Goal: Use online tool/utility: Utilize a website feature to perform a specific function

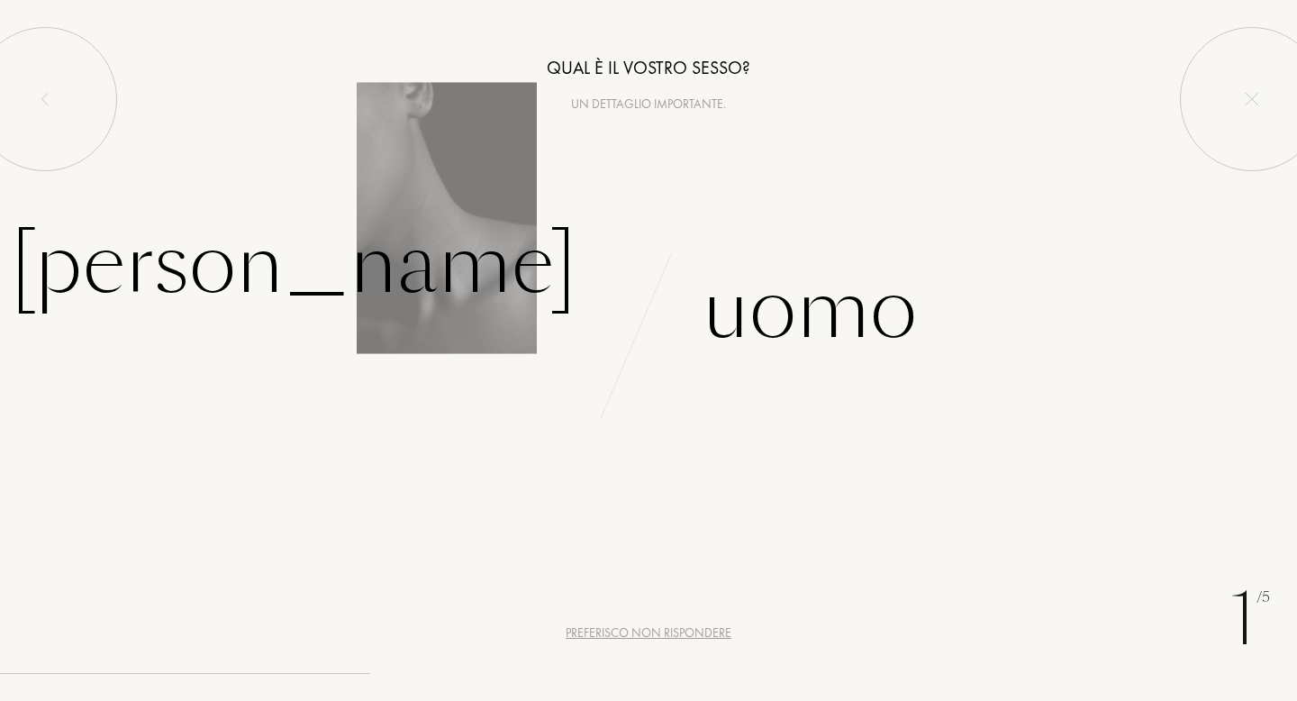
click at [333, 239] on div "[PERSON_NAME]" at bounding box center [324, 265] width 648 height 122
click at [411, 268] on div "[PERSON_NAME]" at bounding box center [294, 265] width 566 height 122
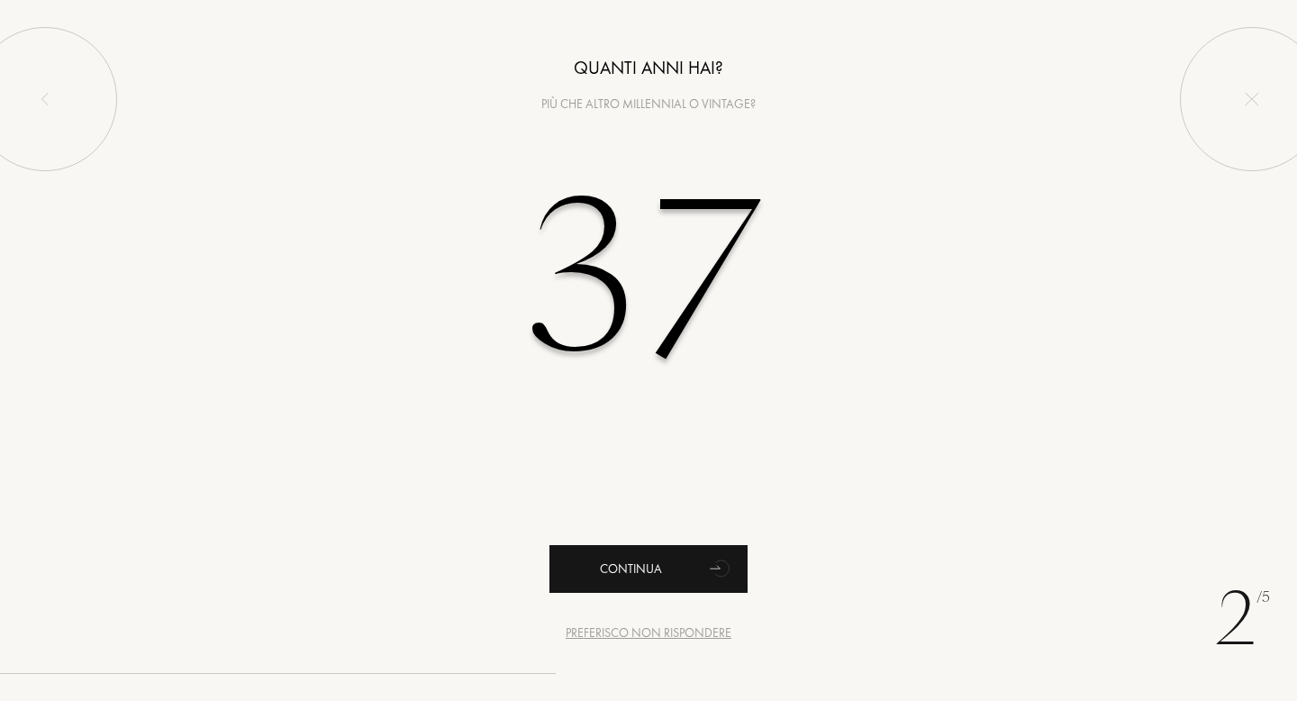
type input "37"
click at [721, 566] on g "animation" at bounding box center [654, 483] width 150 height 188
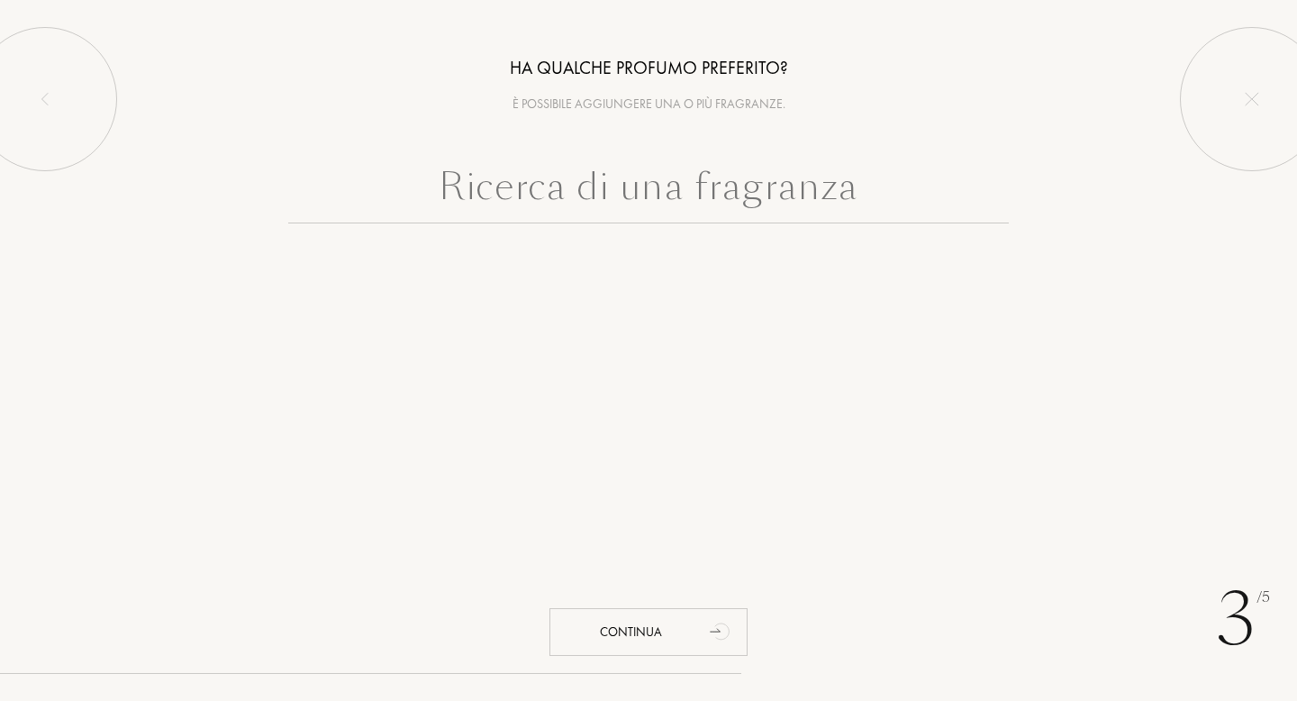
click at [697, 198] on input "text" at bounding box center [648, 190] width 720 height 65
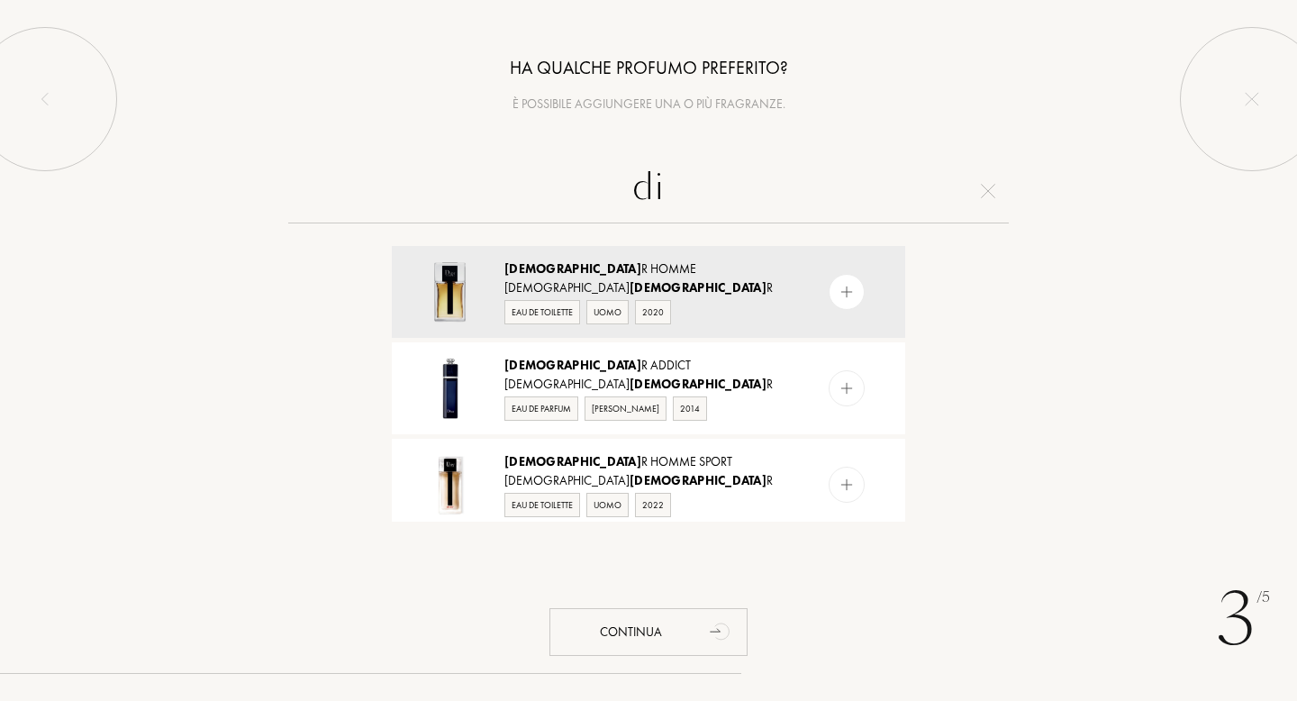
type input "d"
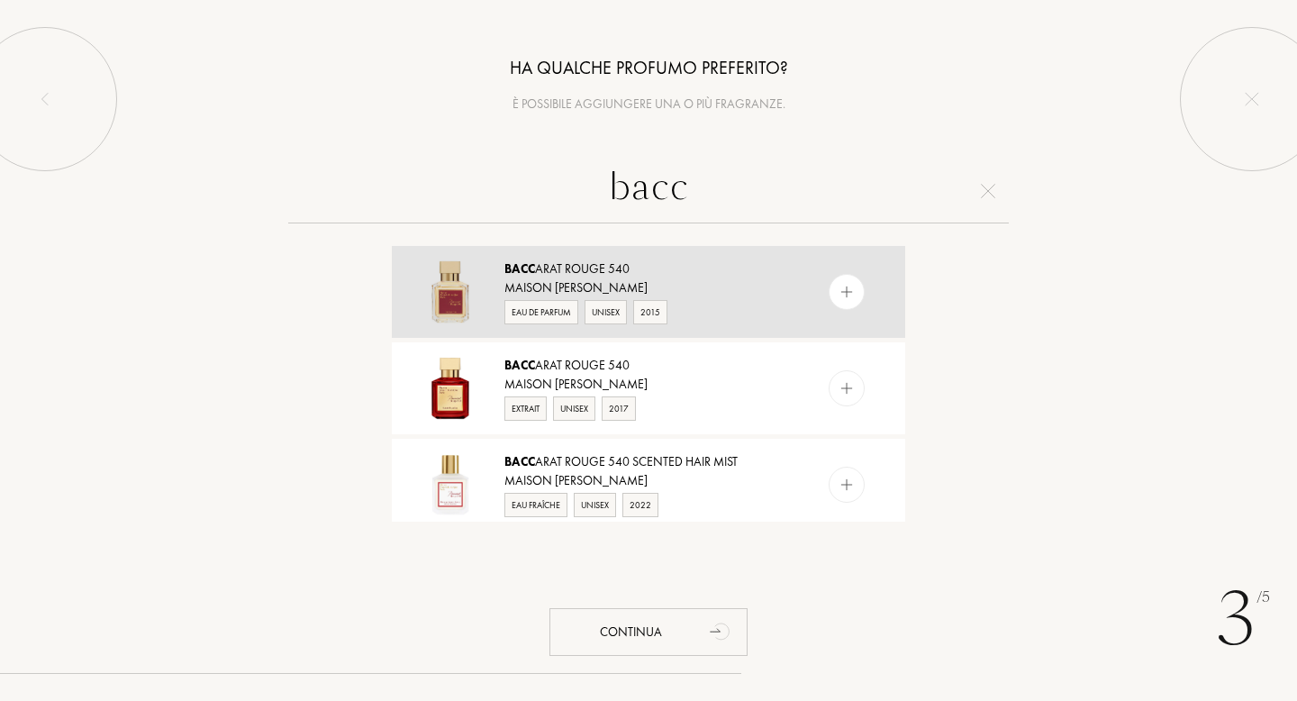
type input "bacc"
click at [829, 290] on div at bounding box center [846, 292] width 36 height 36
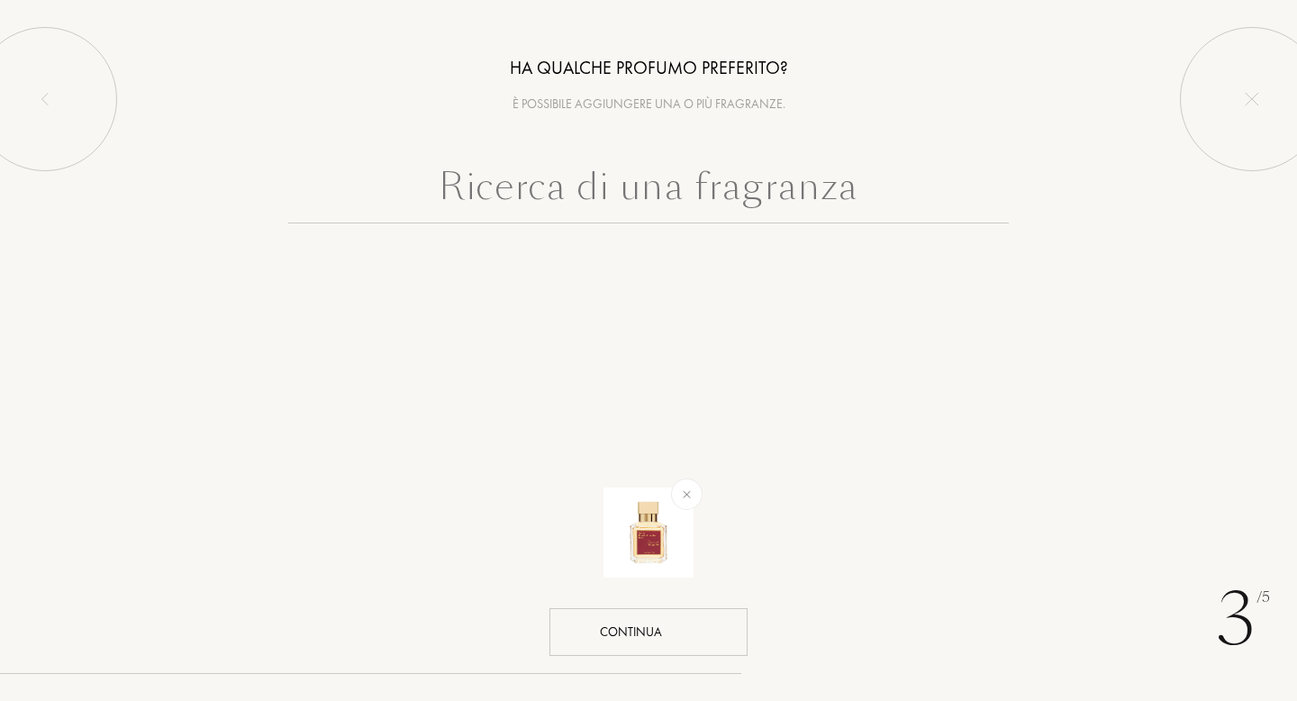
click at [718, 633] on icon "animation" at bounding box center [719, 632] width 29 height 29
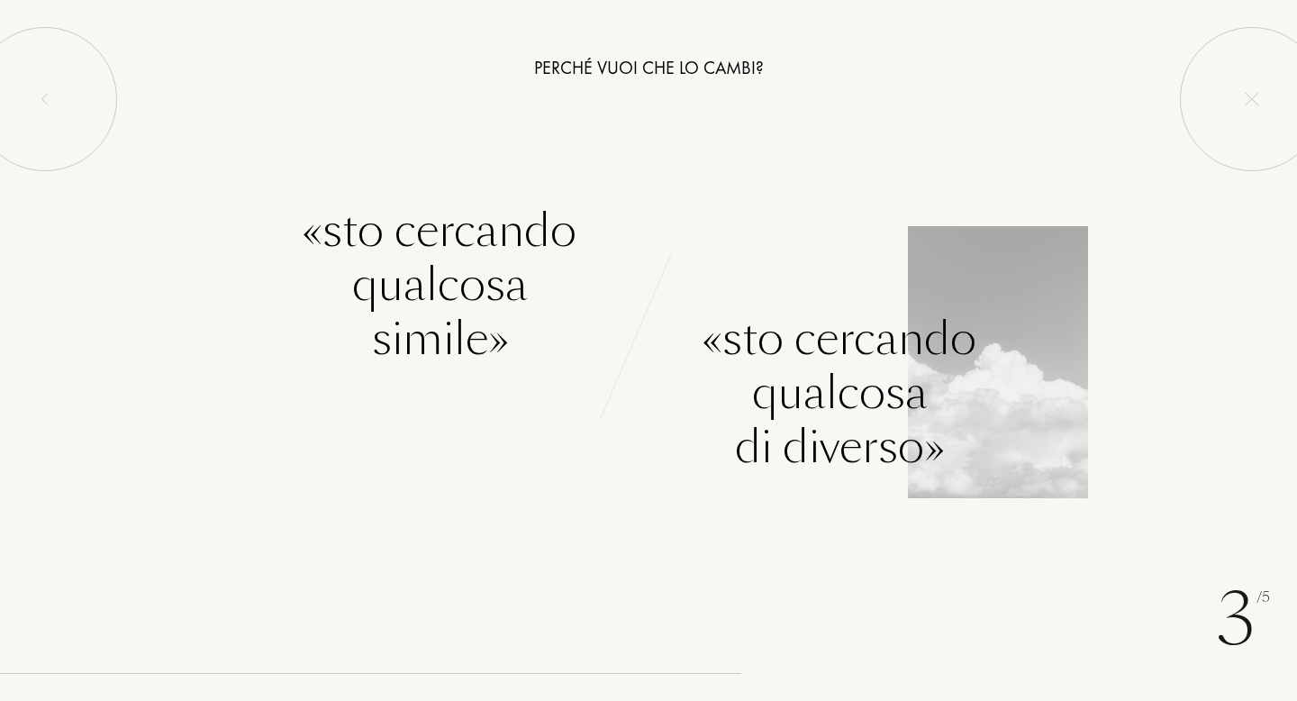
click at [770, 414] on div "«Sto cercando qualcosa di diverso»" at bounding box center [839, 393] width 274 height 162
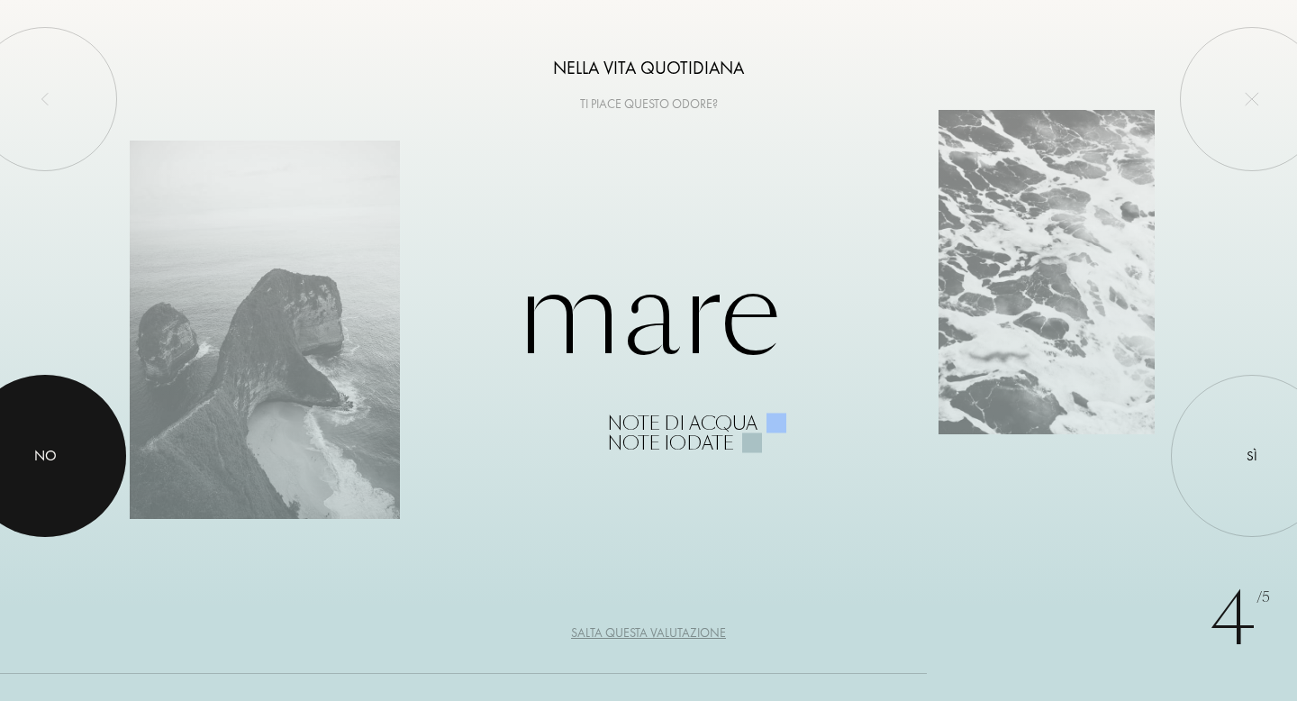
click at [97, 472] on div "No" at bounding box center [45, 456] width 162 height 162
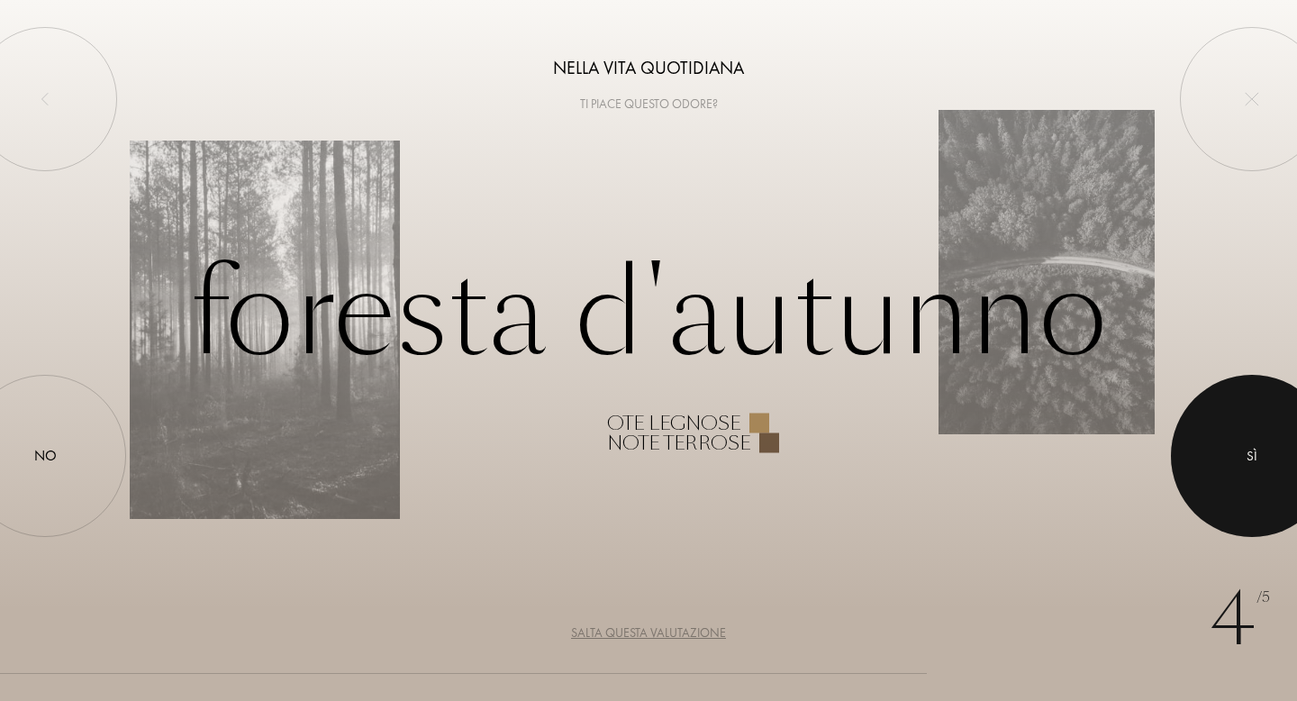
click at [1210, 460] on div "Sì" at bounding box center [1252, 456] width 162 height 162
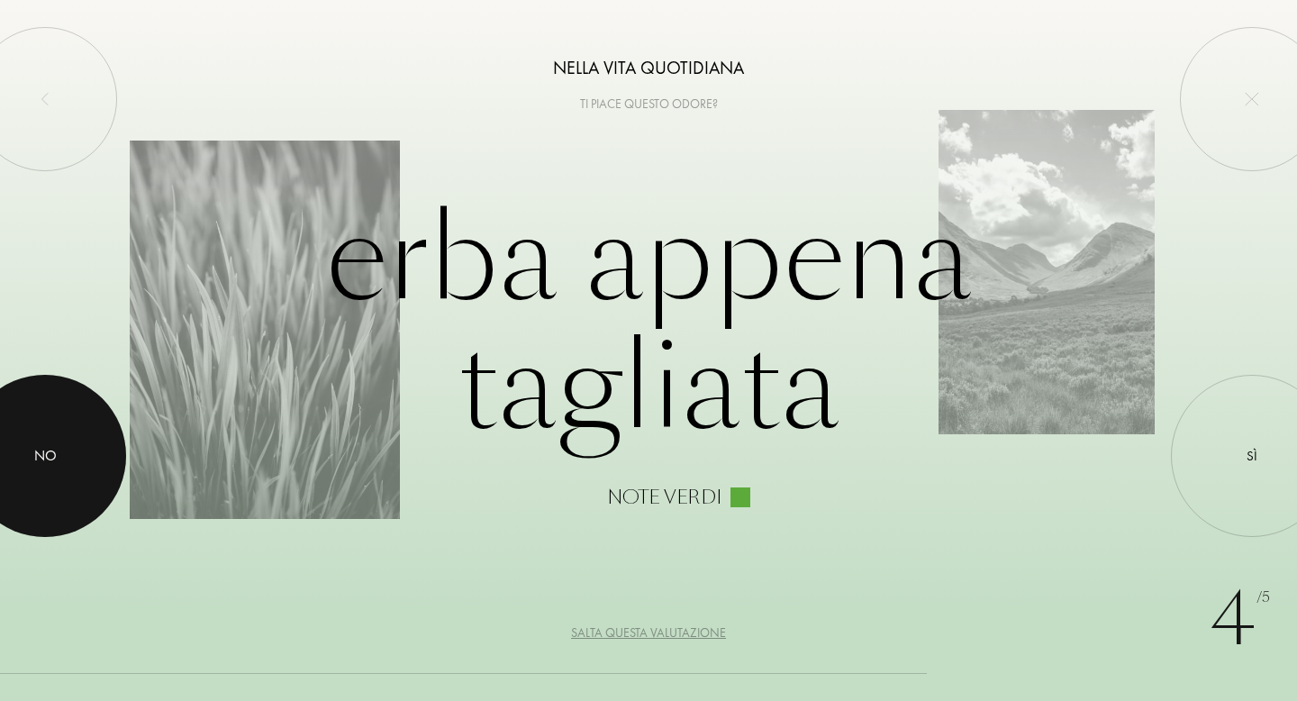
click at [91, 451] on div at bounding box center [45, 456] width 162 height 162
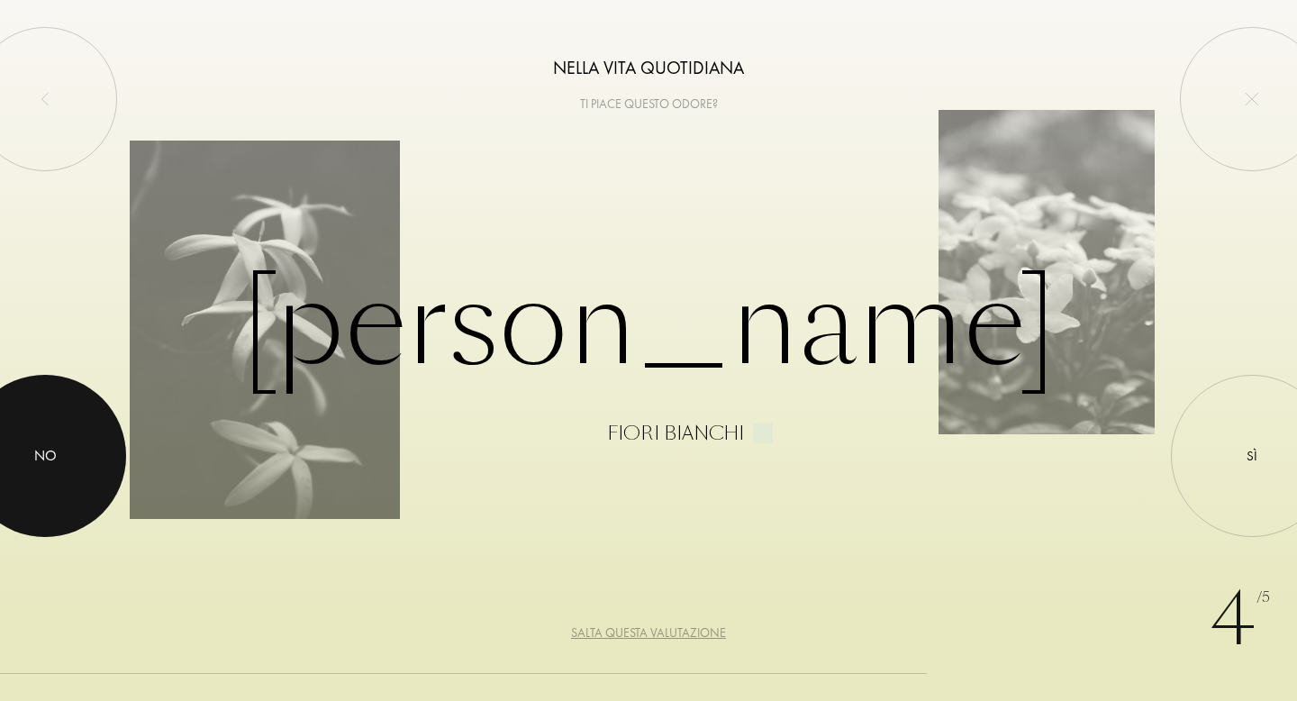
click at [107, 497] on div "No" at bounding box center [45, 456] width 162 height 162
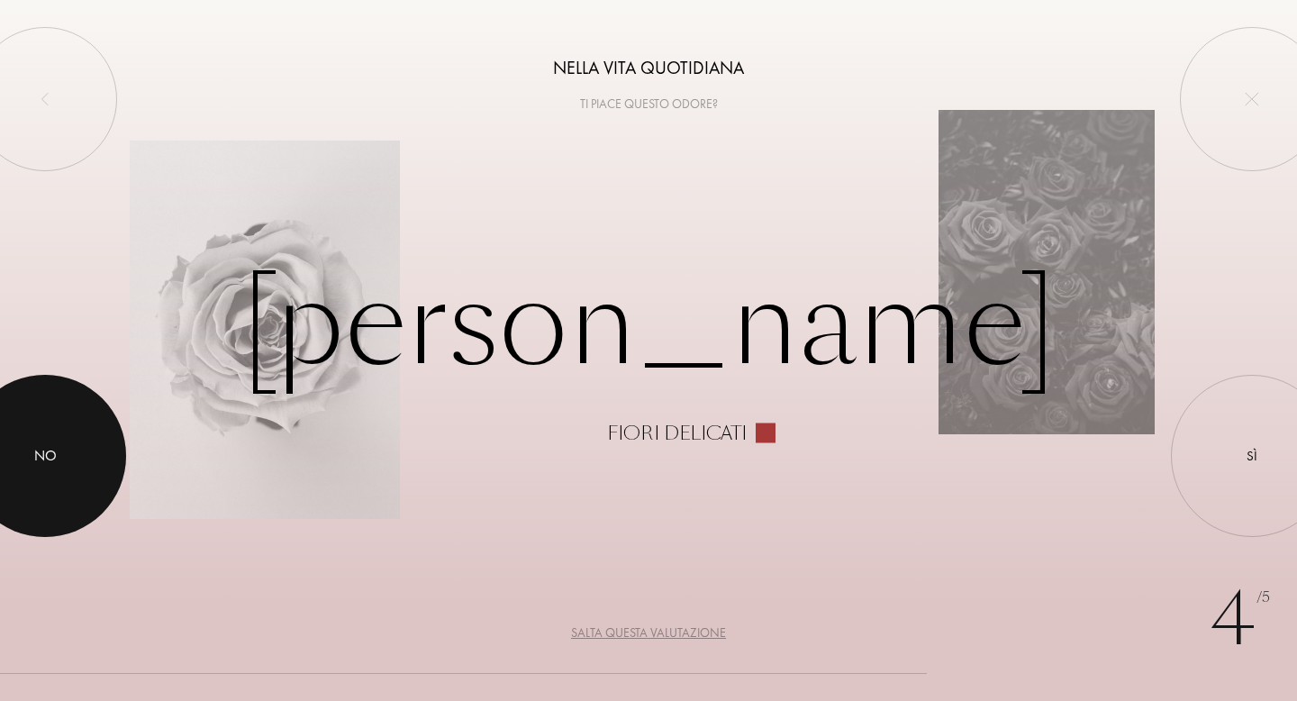
click at [75, 474] on div at bounding box center [45, 456] width 162 height 162
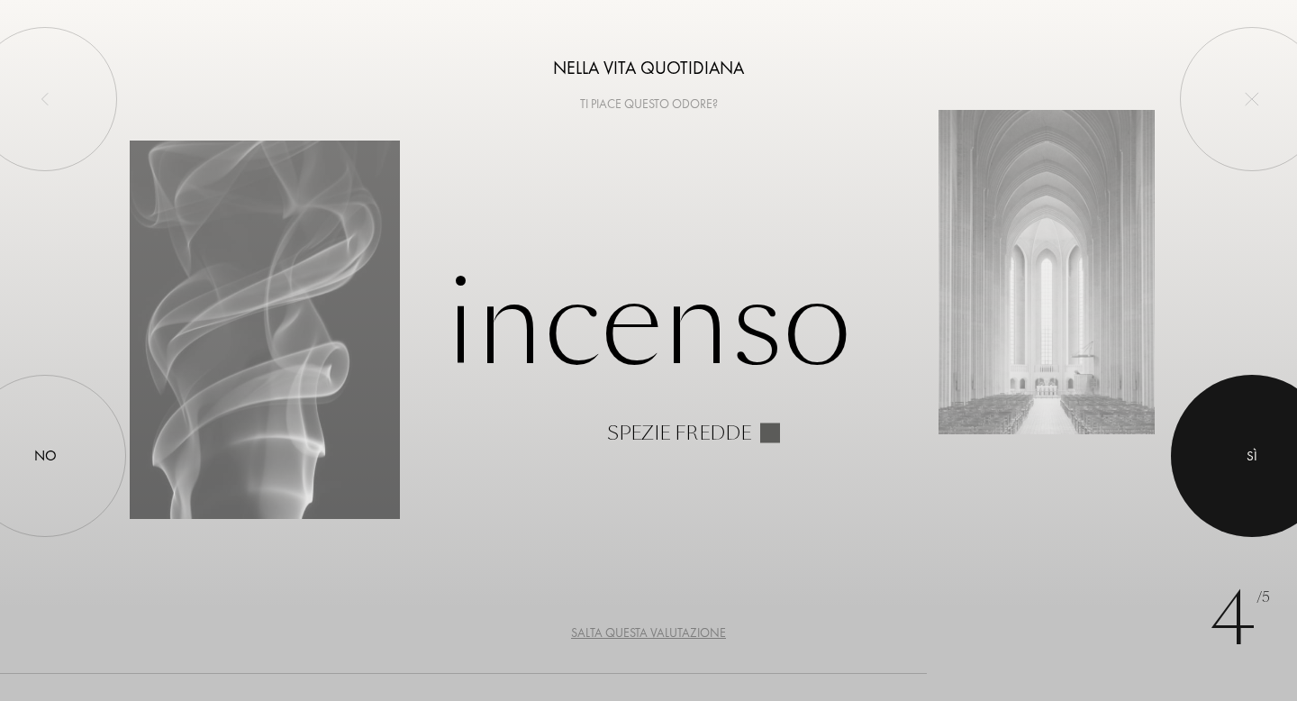
click at [1219, 428] on div at bounding box center [1252, 456] width 162 height 162
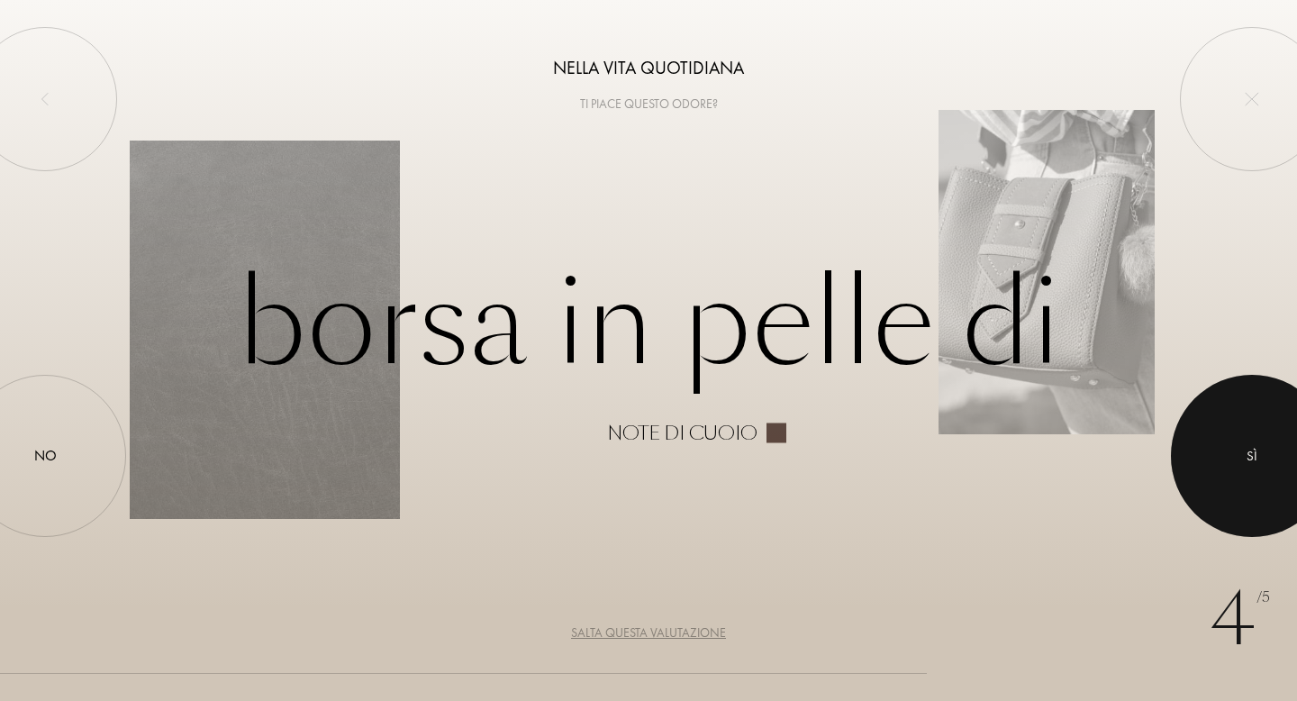
click at [1247, 457] on div "Sì" at bounding box center [1251, 455] width 11 height 21
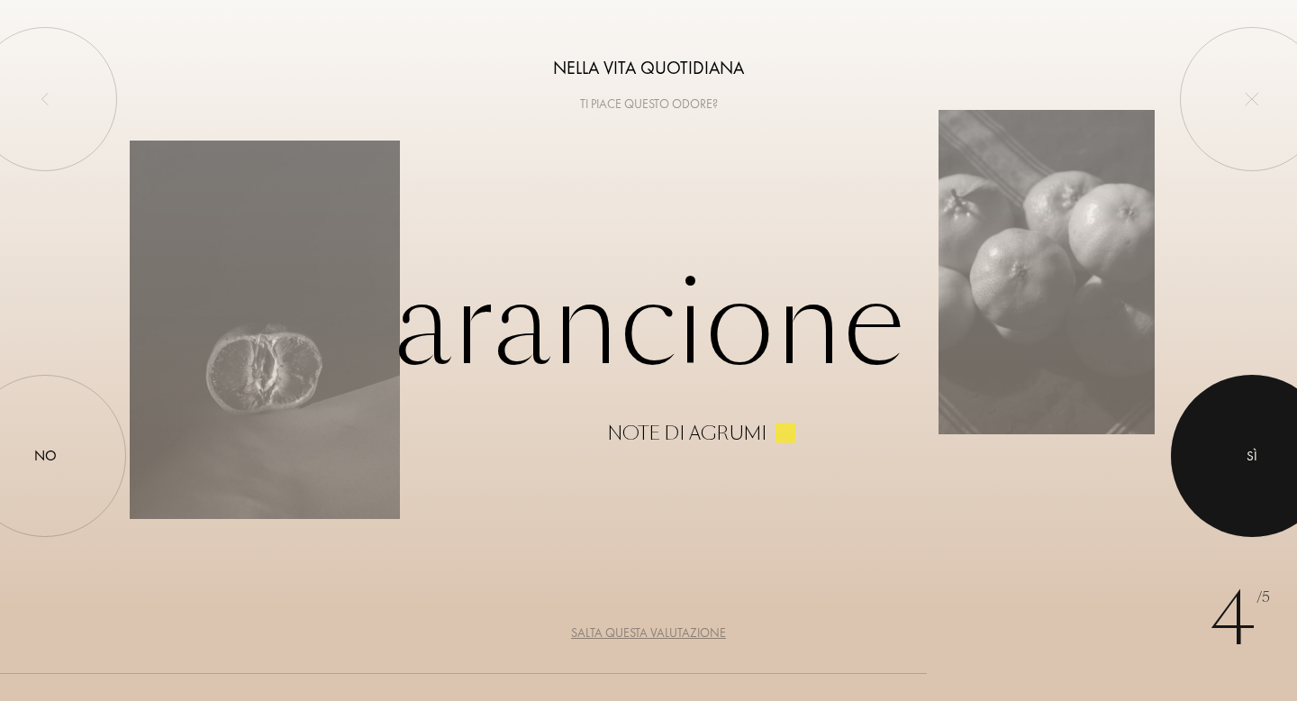
click at [1245, 466] on div at bounding box center [1252, 456] width 162 height 162
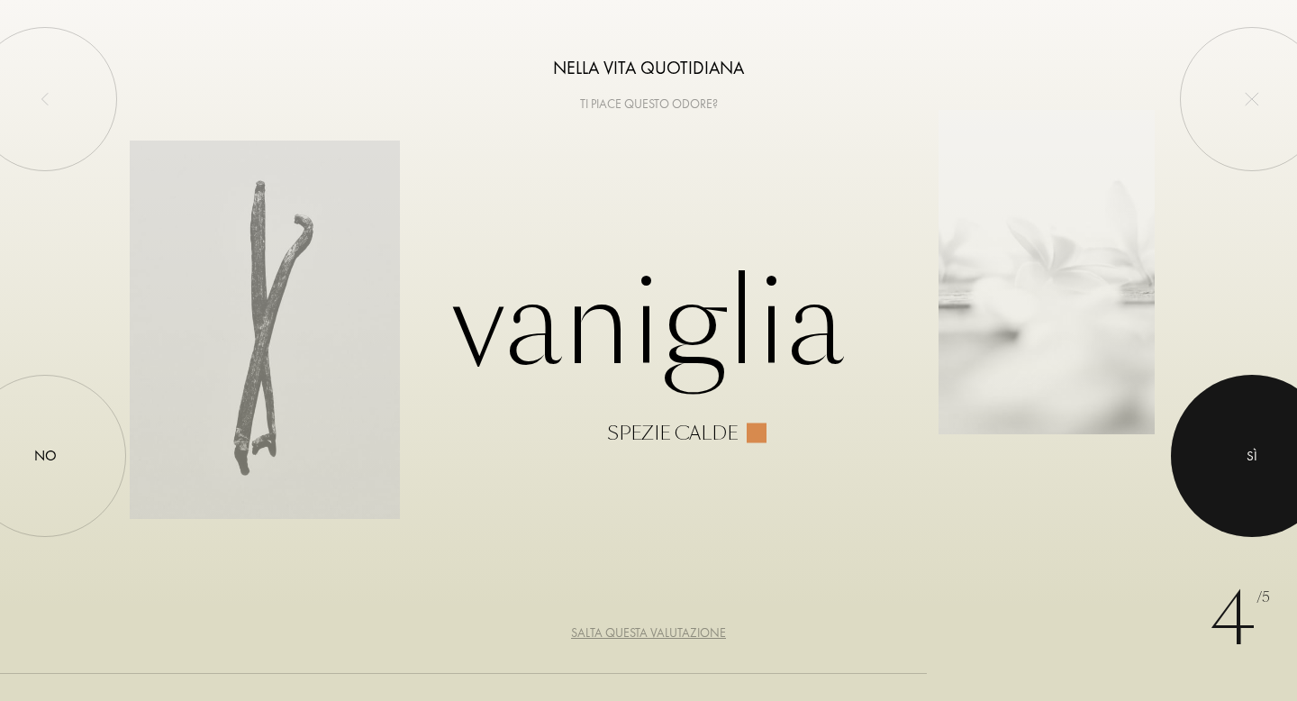
click at [1250, 471] on div at bounding box center [1252, 456] width 162 height 162
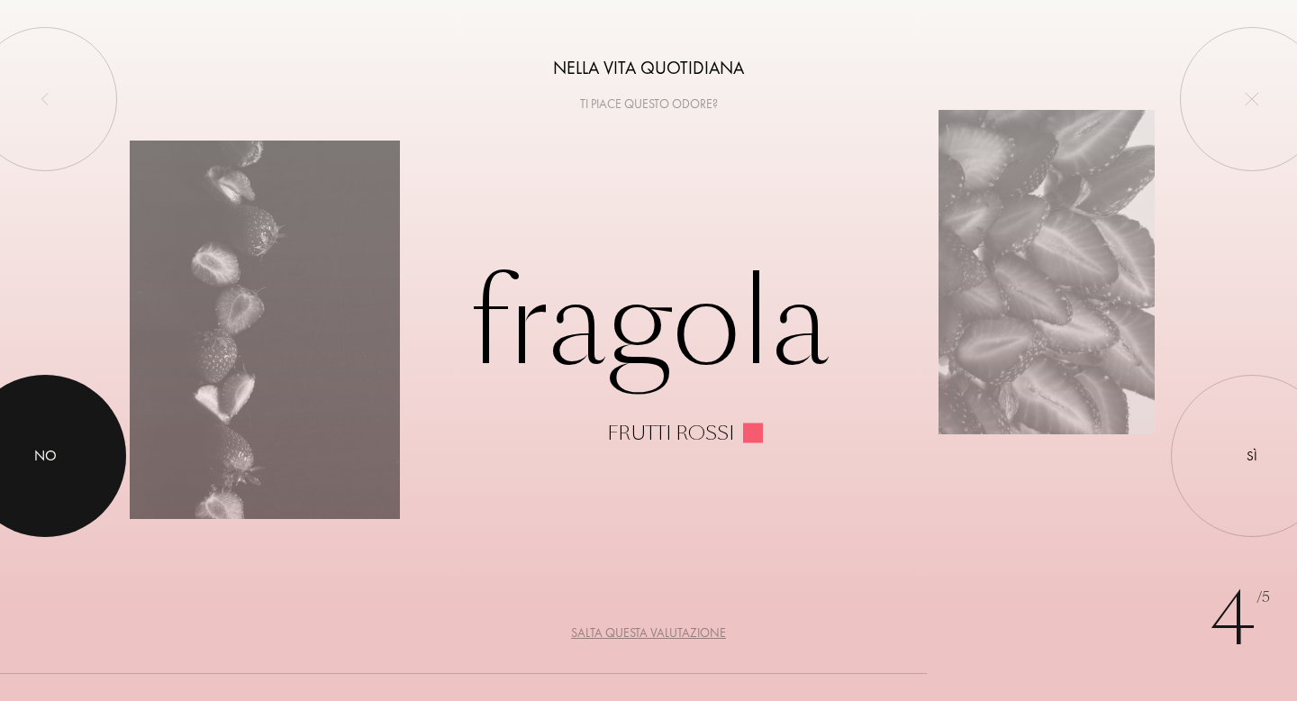
click at [124, 452] on div "No" at bounding box center [45, 456] width 162 height 162
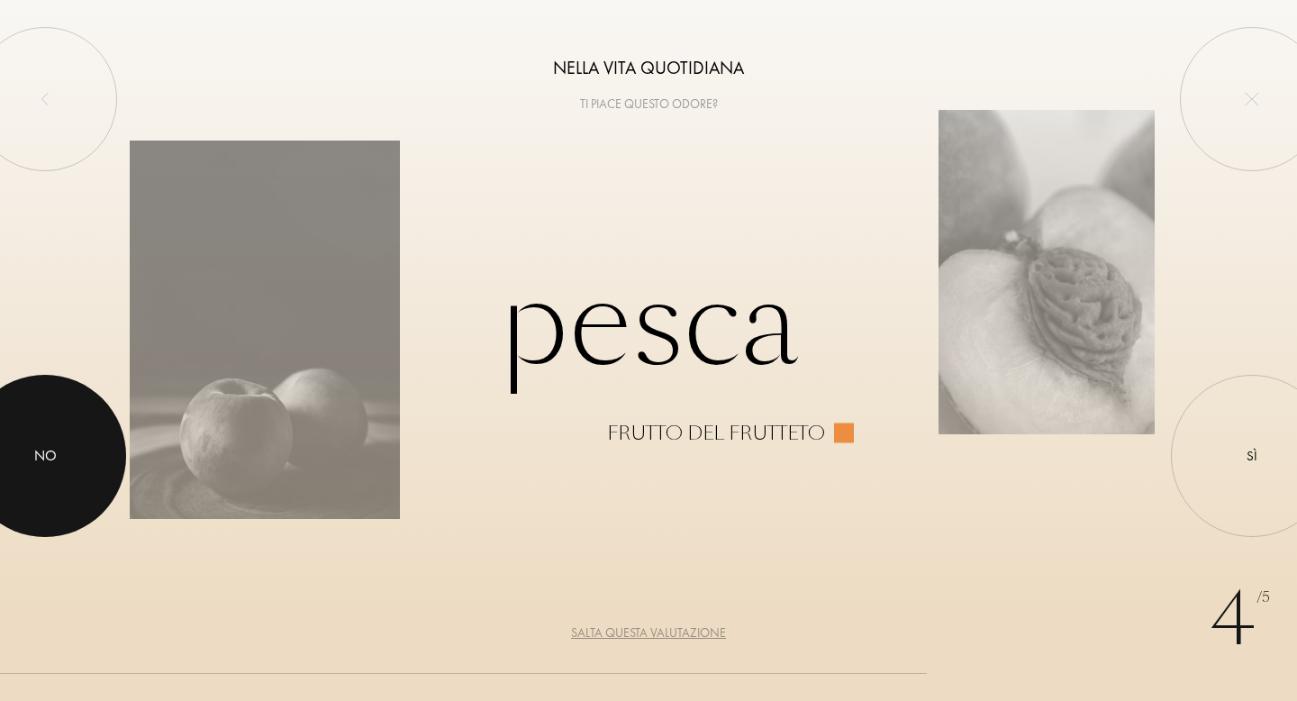
click at [83, 475] on div at bounding box center [45, 456] width 162 height 162
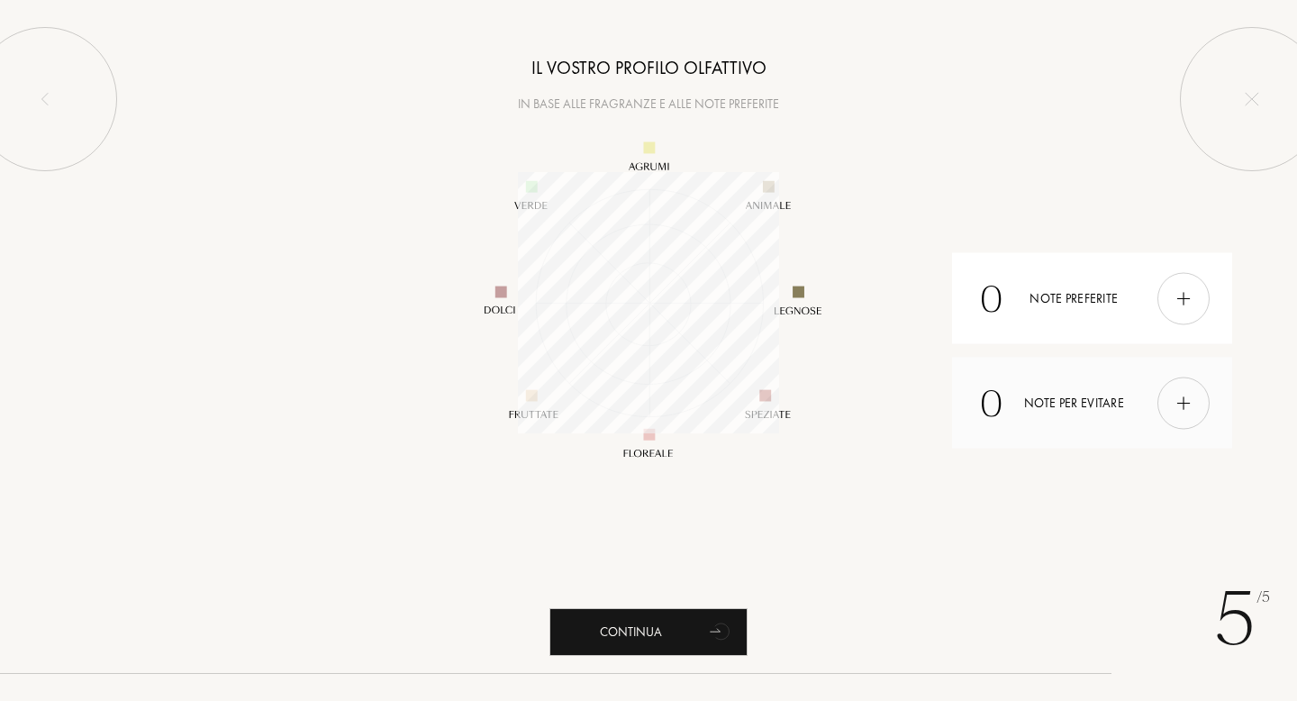
scroll to position [261, 261]
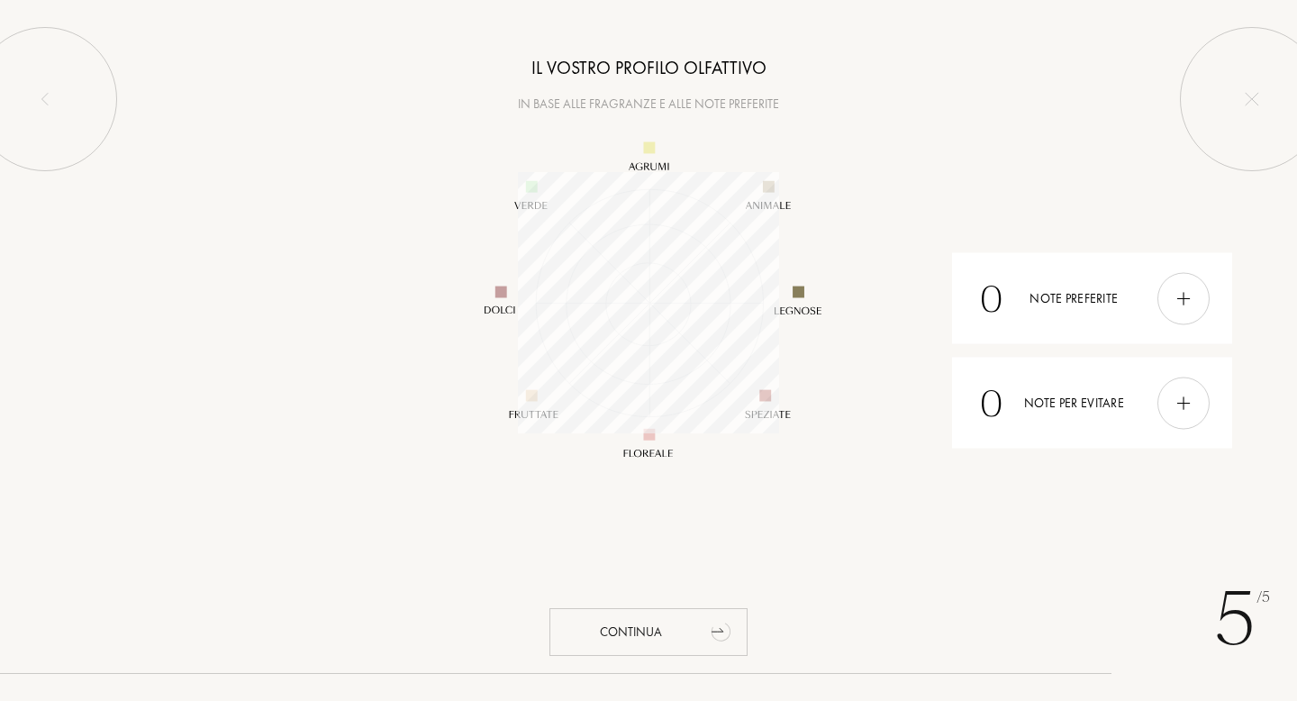
click at [701, 630] on div "Continua" at bounding box center [648, 632] width 198 height 48
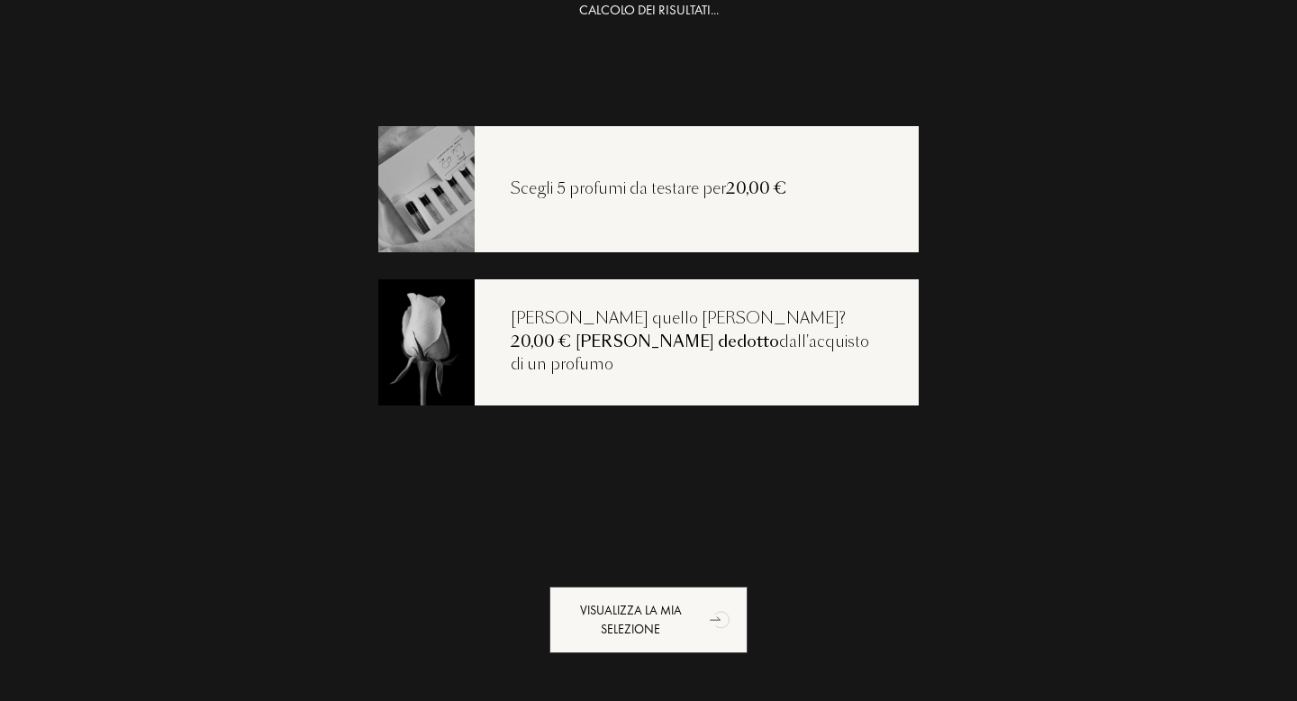
scroll to position [0, 0]
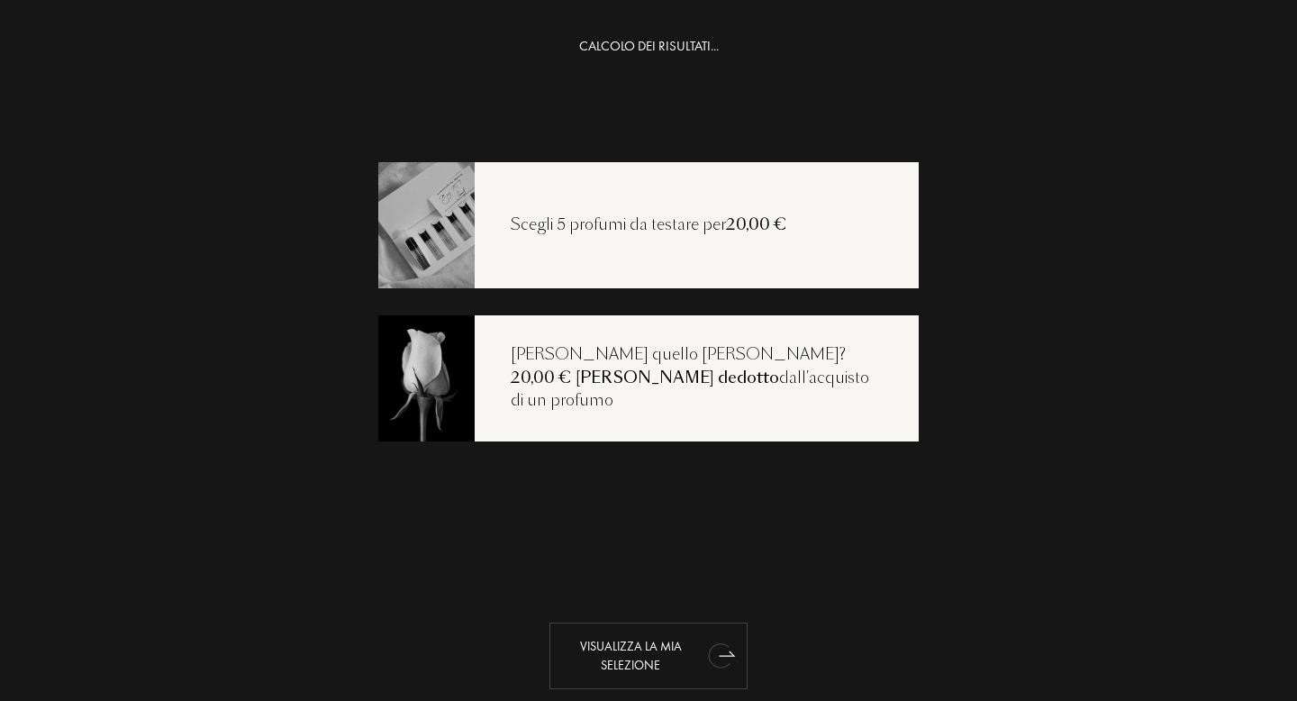
click at [686, 662] on div "Visualizza la mia selezione" at bounding box center [648, 655] width 198 height 67
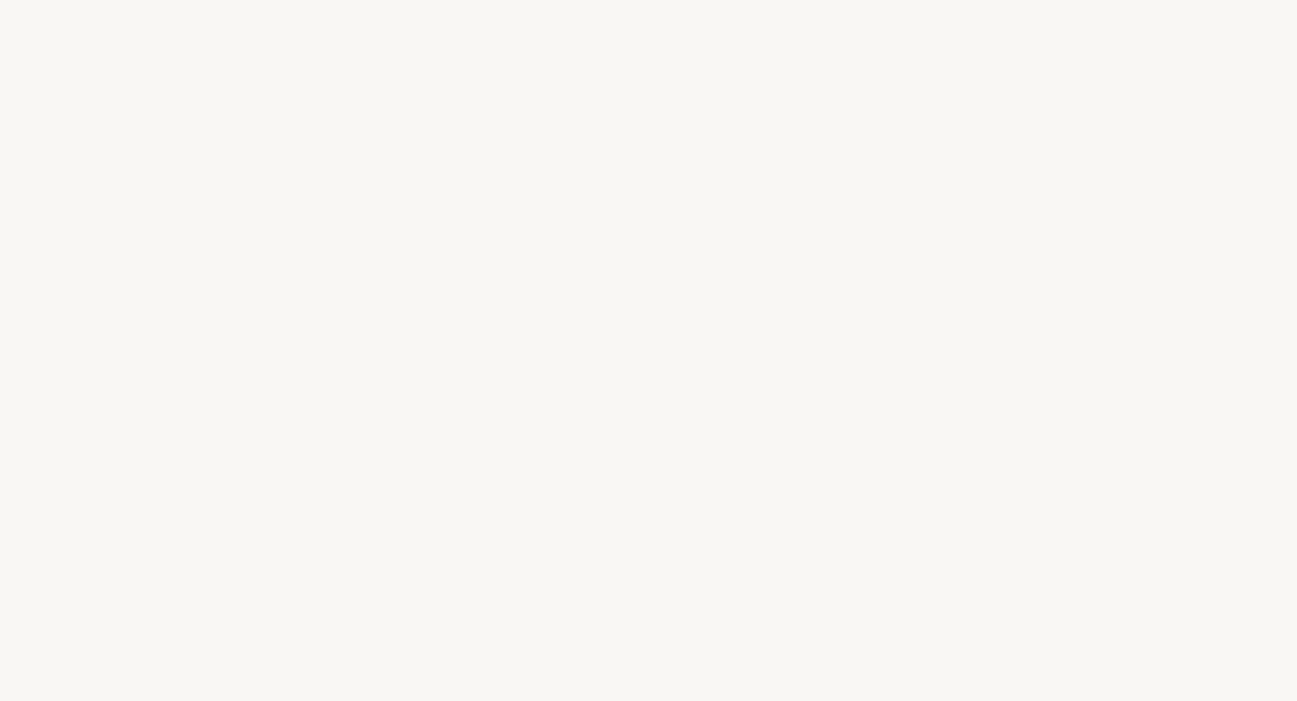
select select "IT"
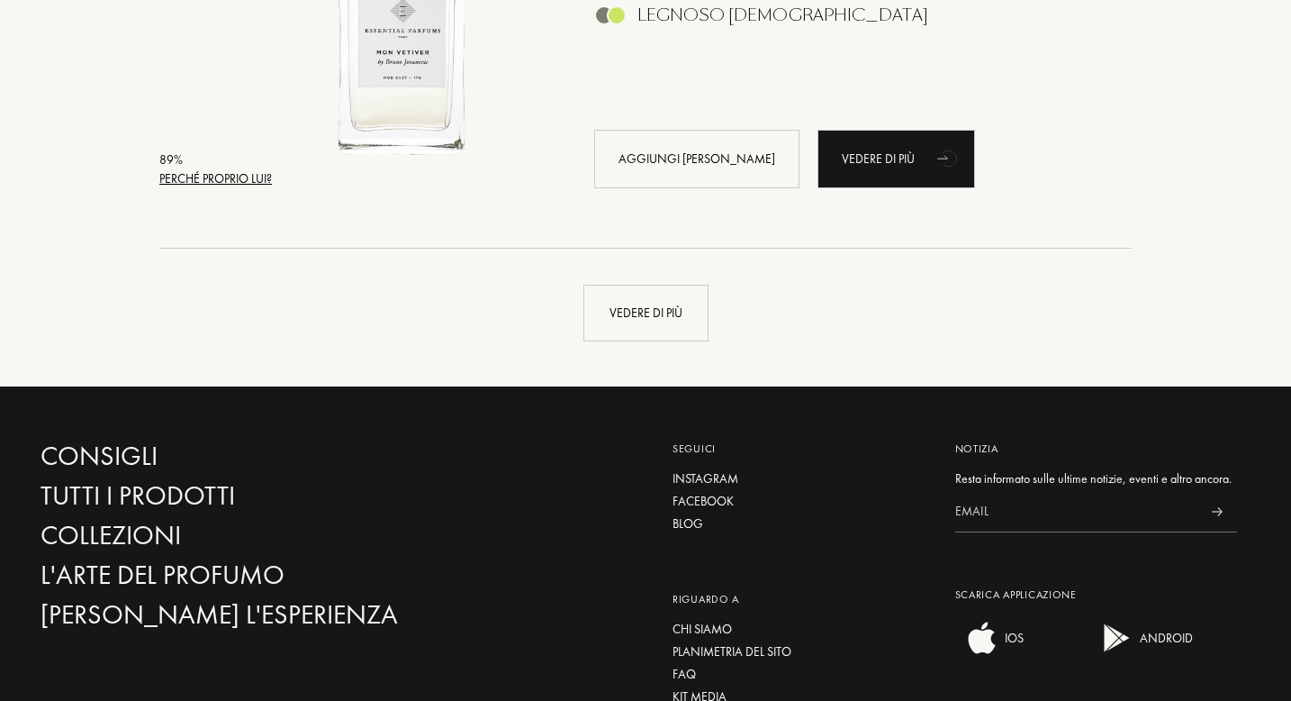
scroll to position [4352, 0]
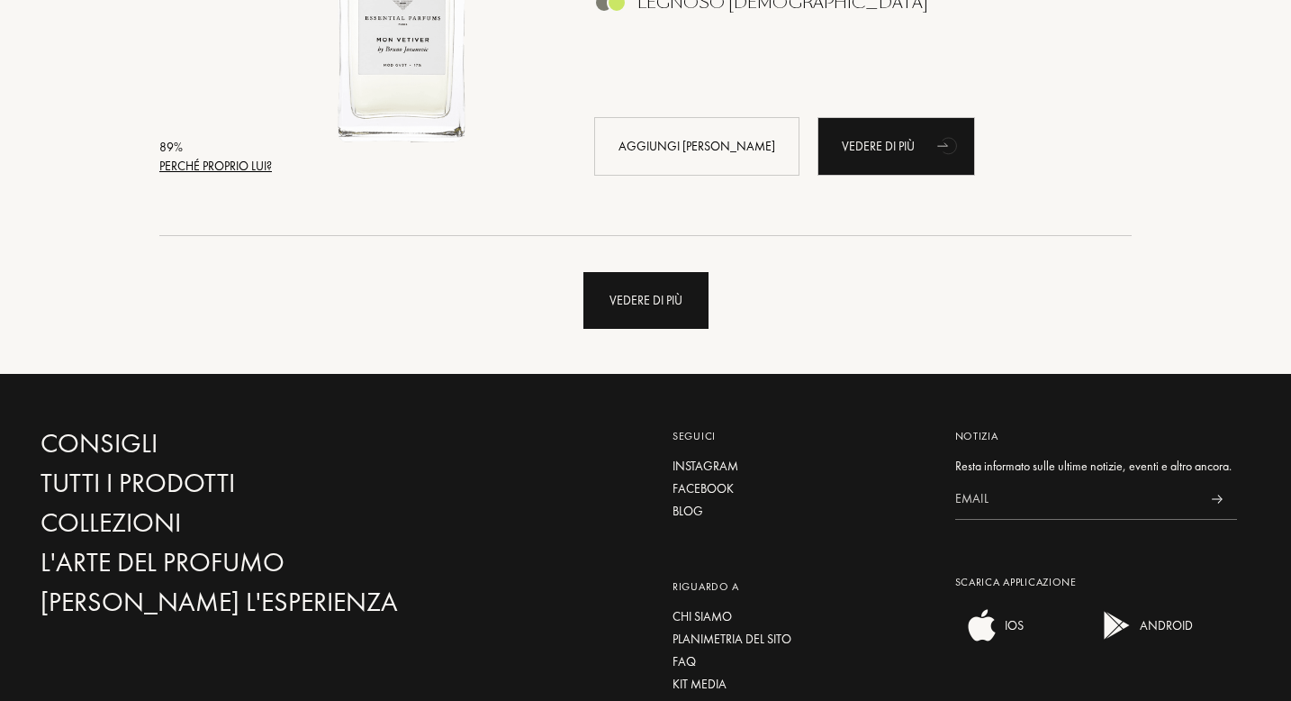
click at [640, 311] on div "Vedere di più" at bounding box center [646, 300] width 125 height 57
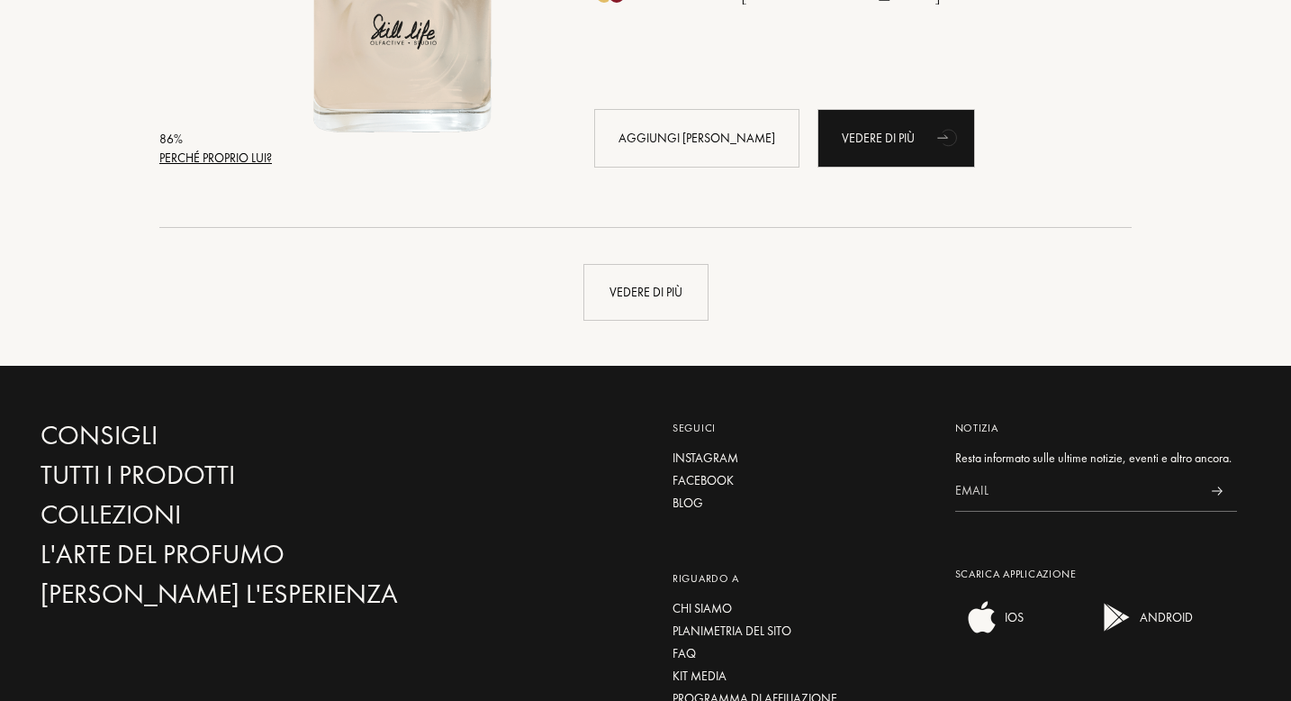
scroll to position [8657, 0]
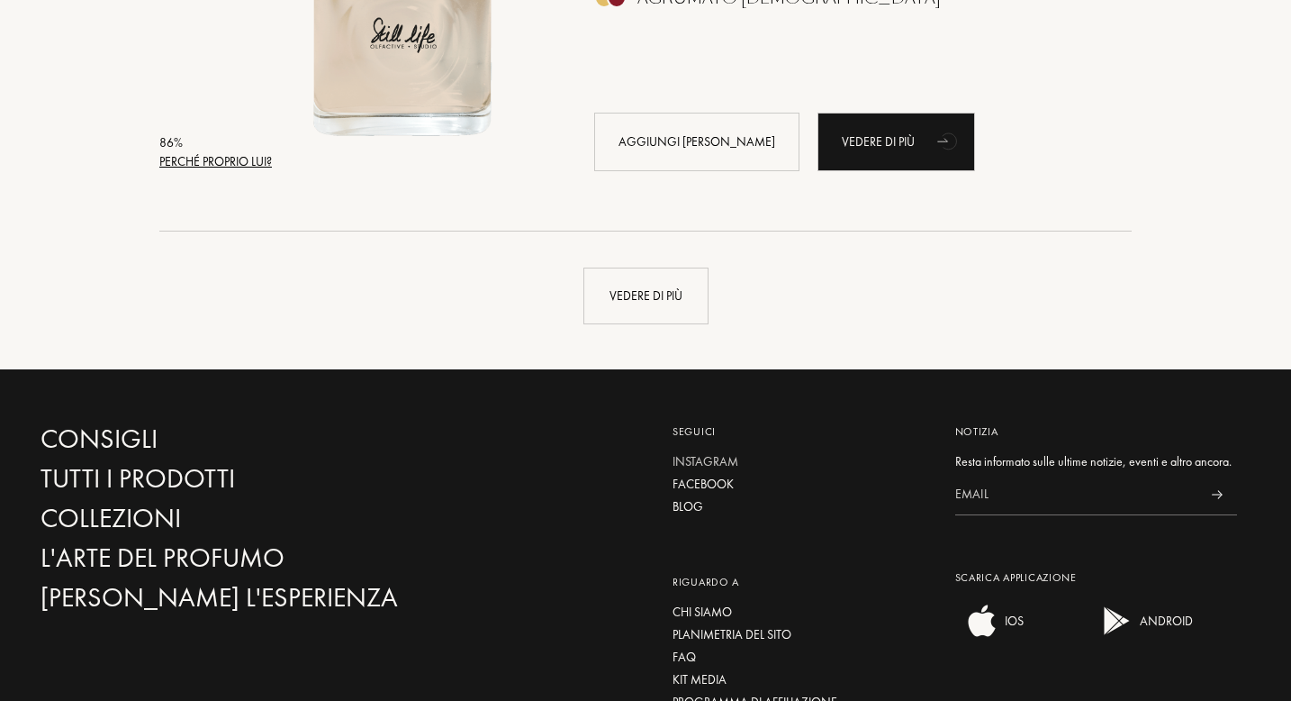
click at [705, 456] on div "Instagram" at bounding box center [801, 461] width 256 height 19
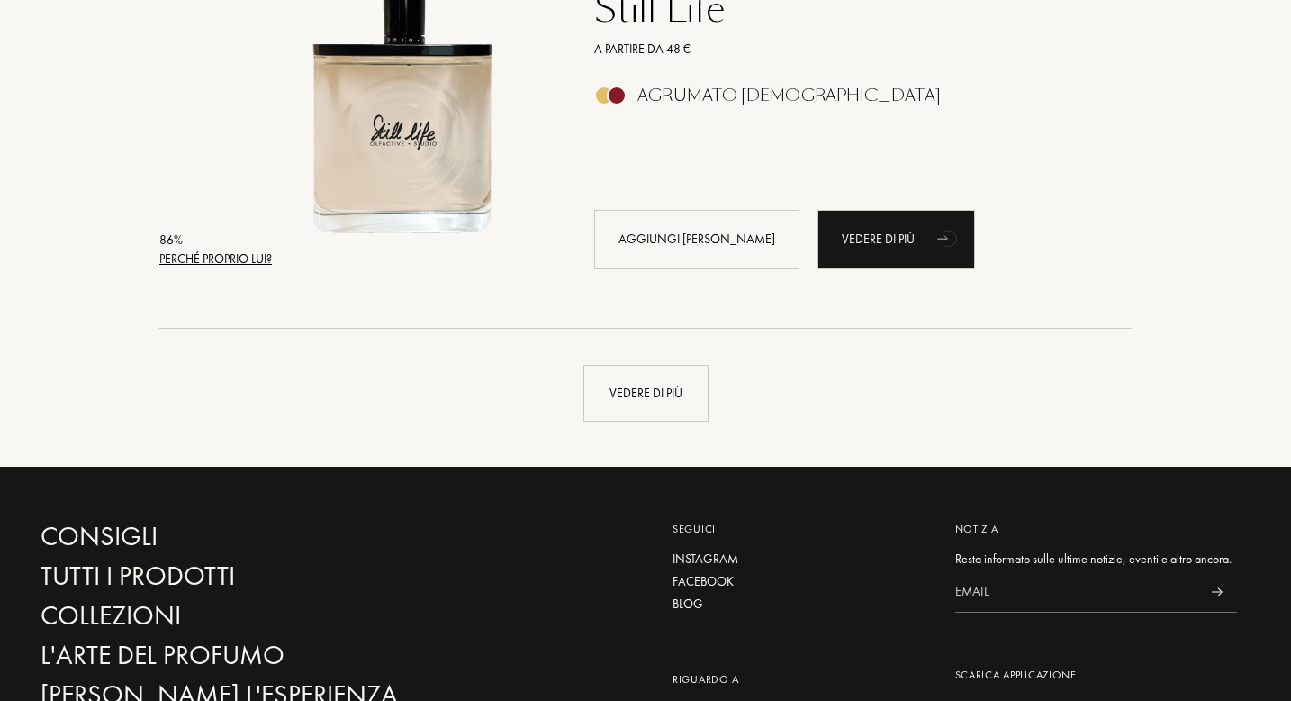
scroll to position [8561, 0]
